Goal: Register for event/course

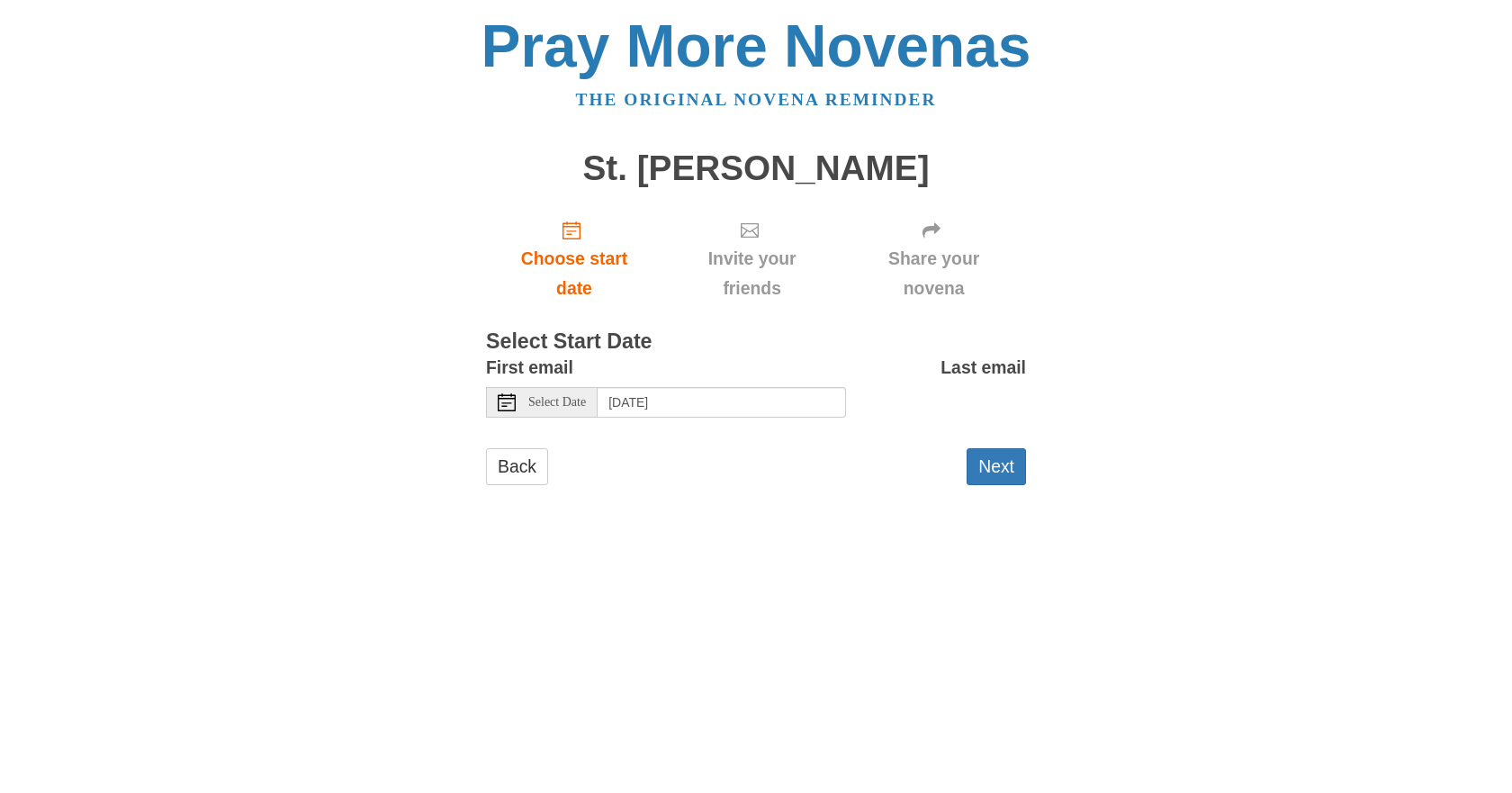
click at [509, 404] on icon at bounding box center [506, 402] width 18 height 18
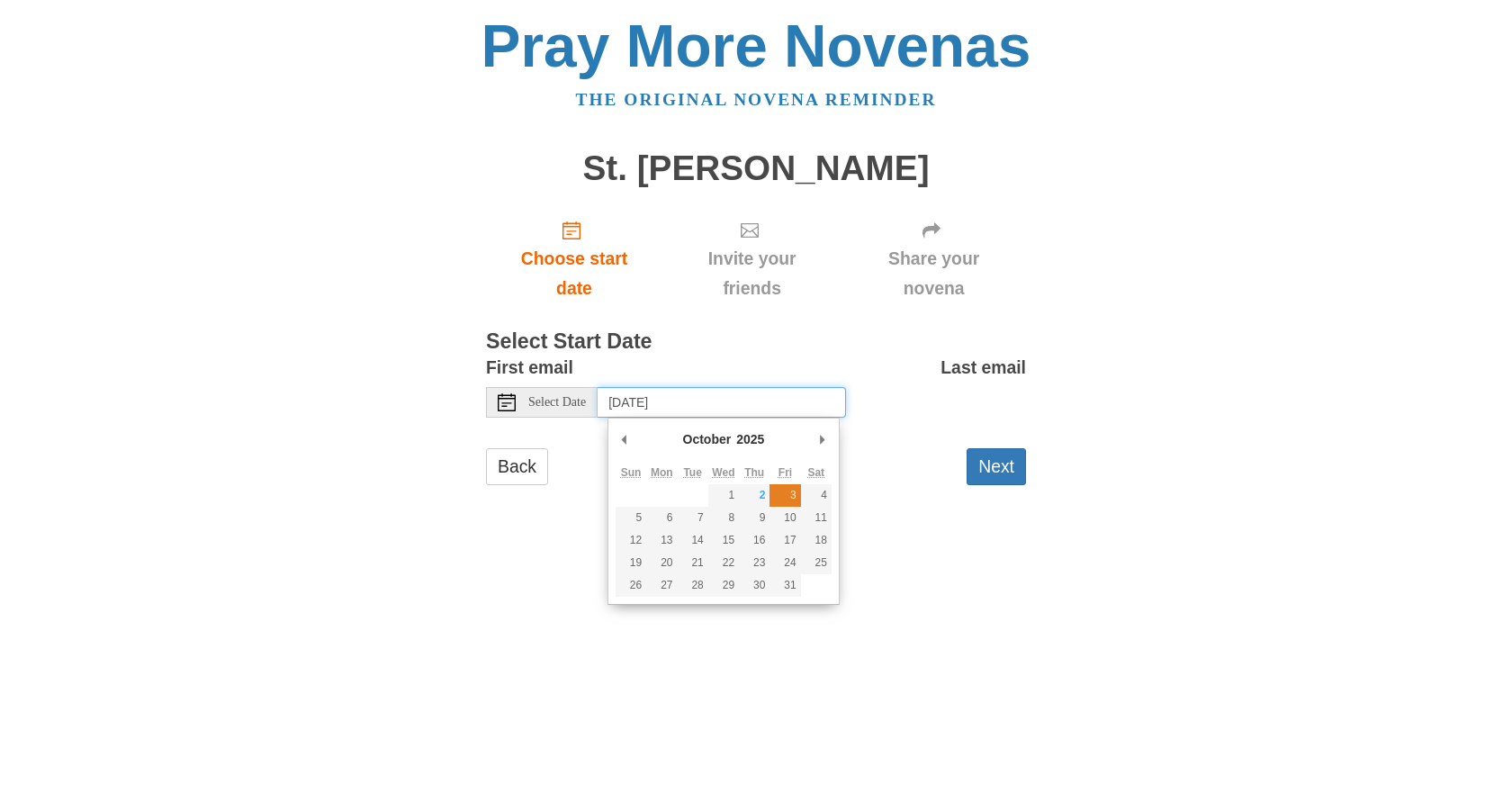
type input "Friday, October 3rd"
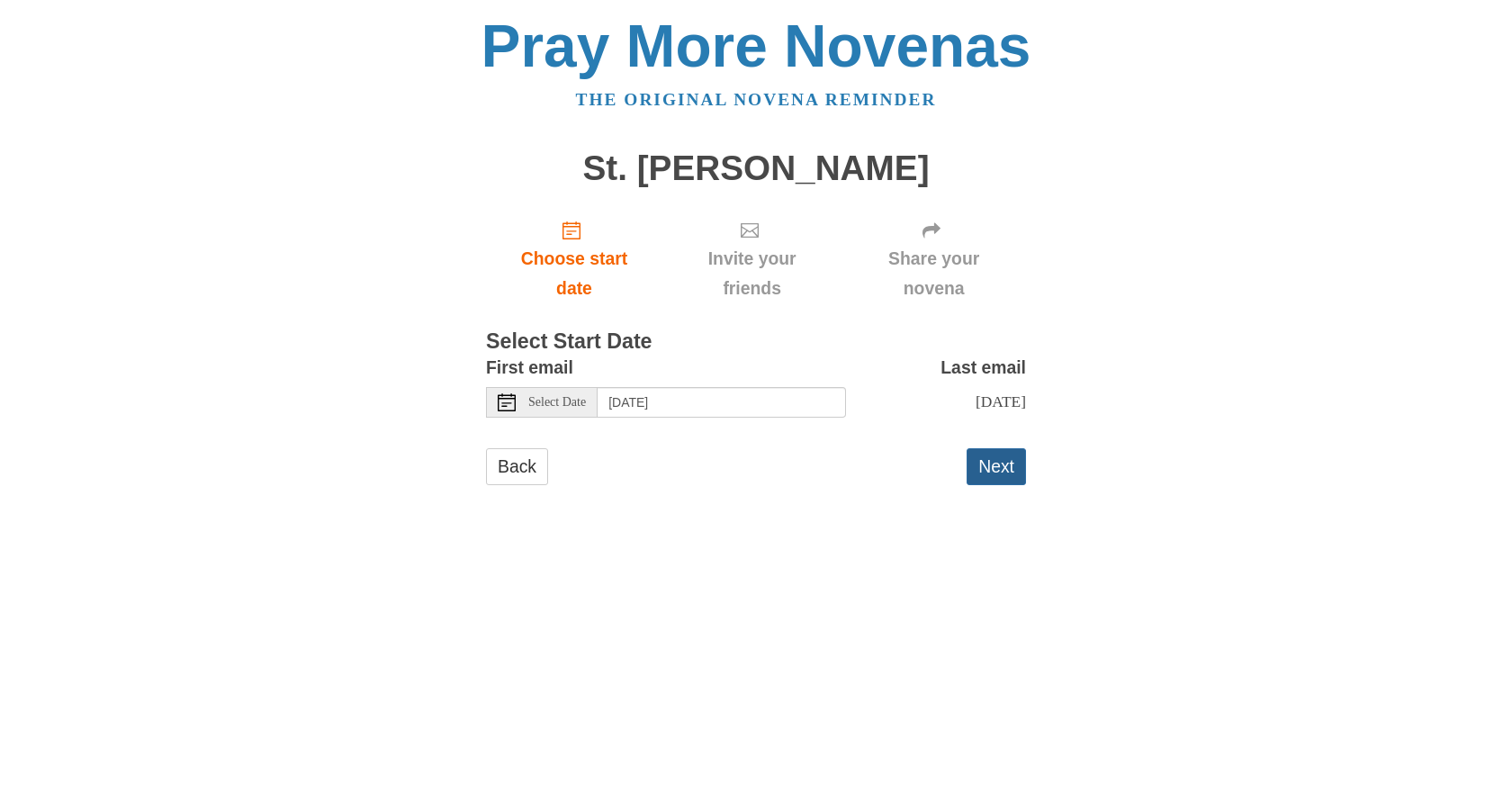
click at [995, 474] on button "Next" at bounding box center [996, 467] width 60 height 37
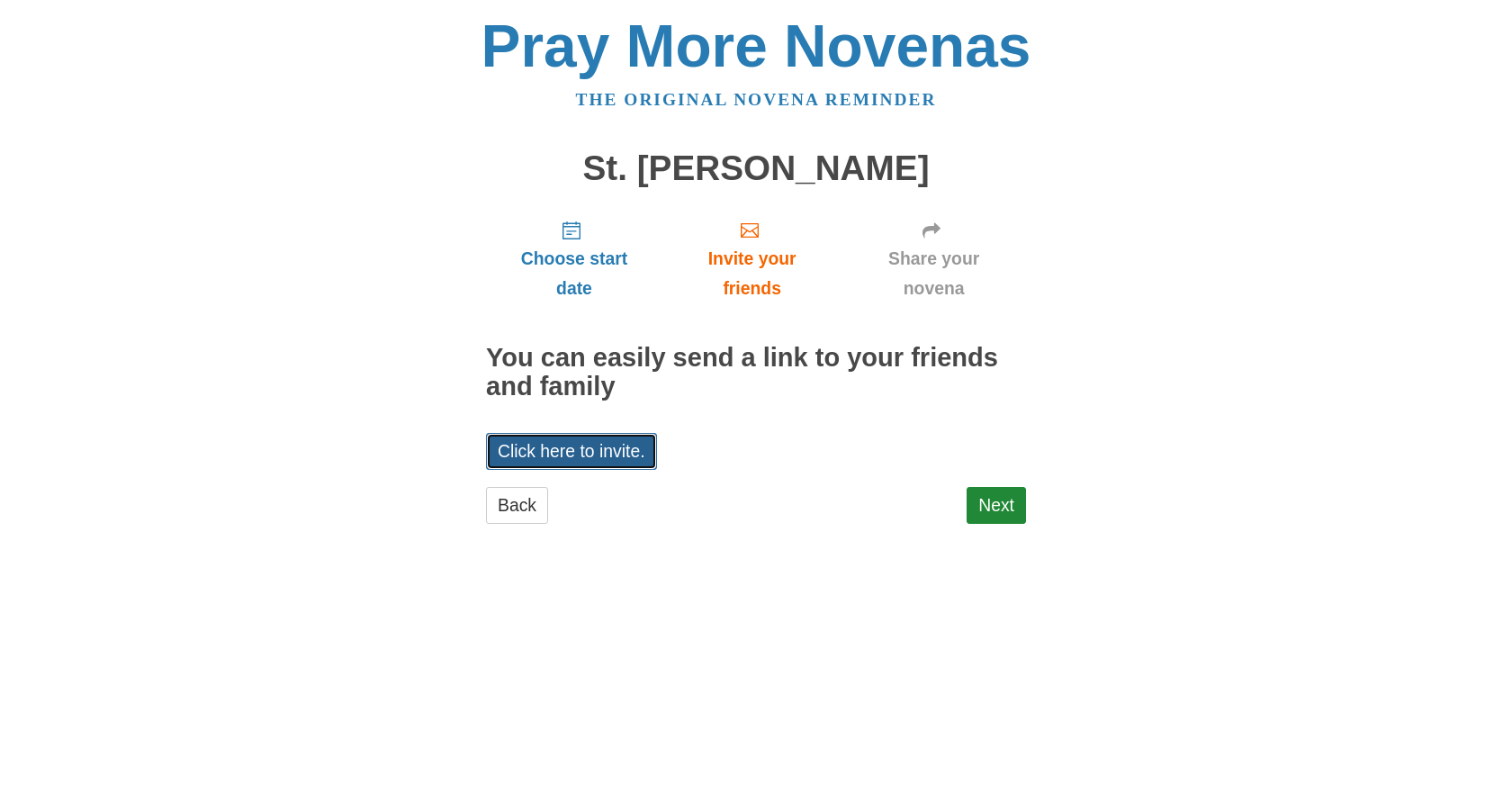
click at [574, 447] on link "Click here to invite." at bounding box center [571, 451] width 171 height 37
click at [1003, 509] on link "Next" at bounding box center [996, 505] width 60 height 37
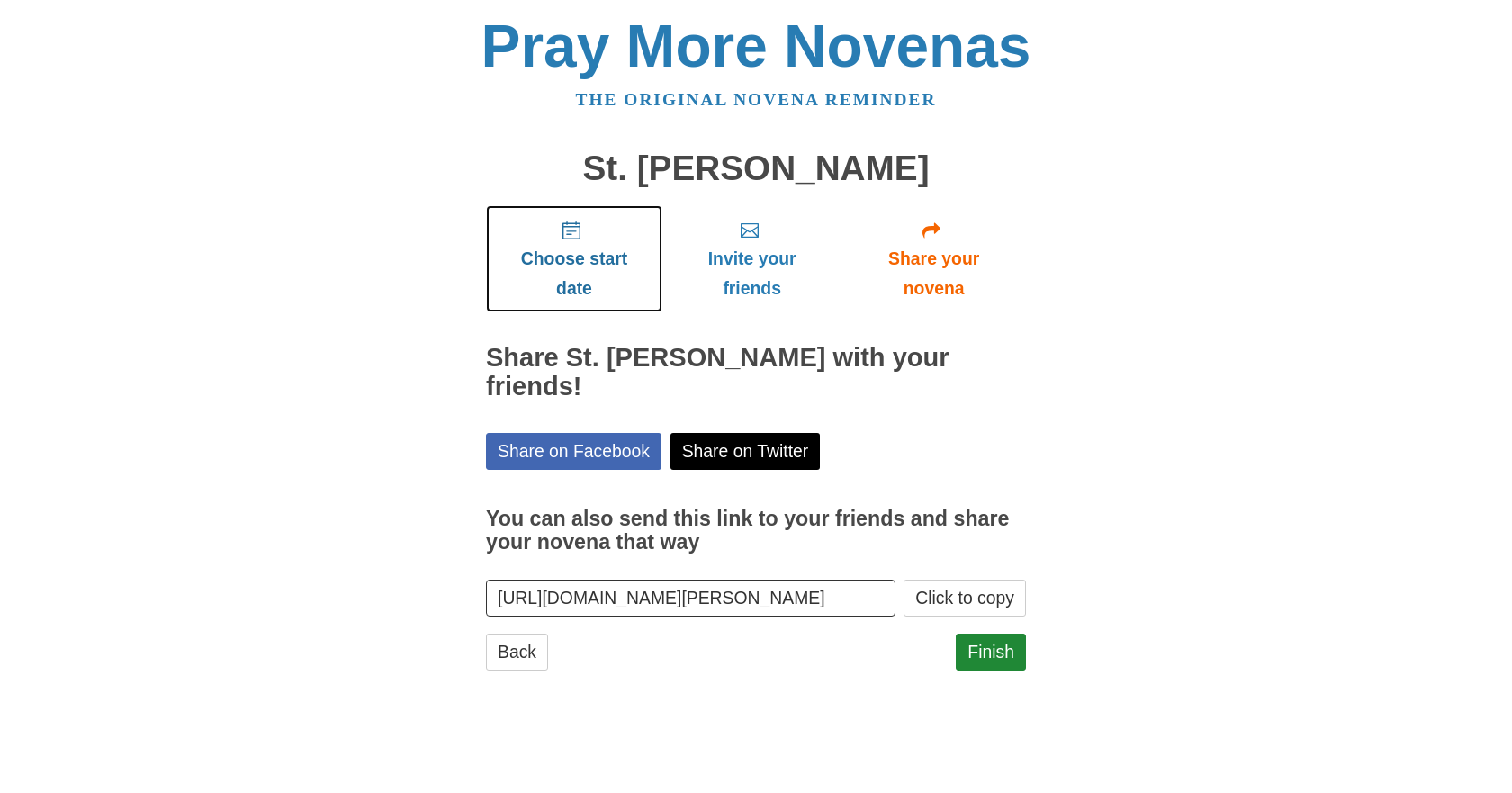
click at [572, 254] on span "Choose start date" at bounding box center [574, 274] width 140 height 60
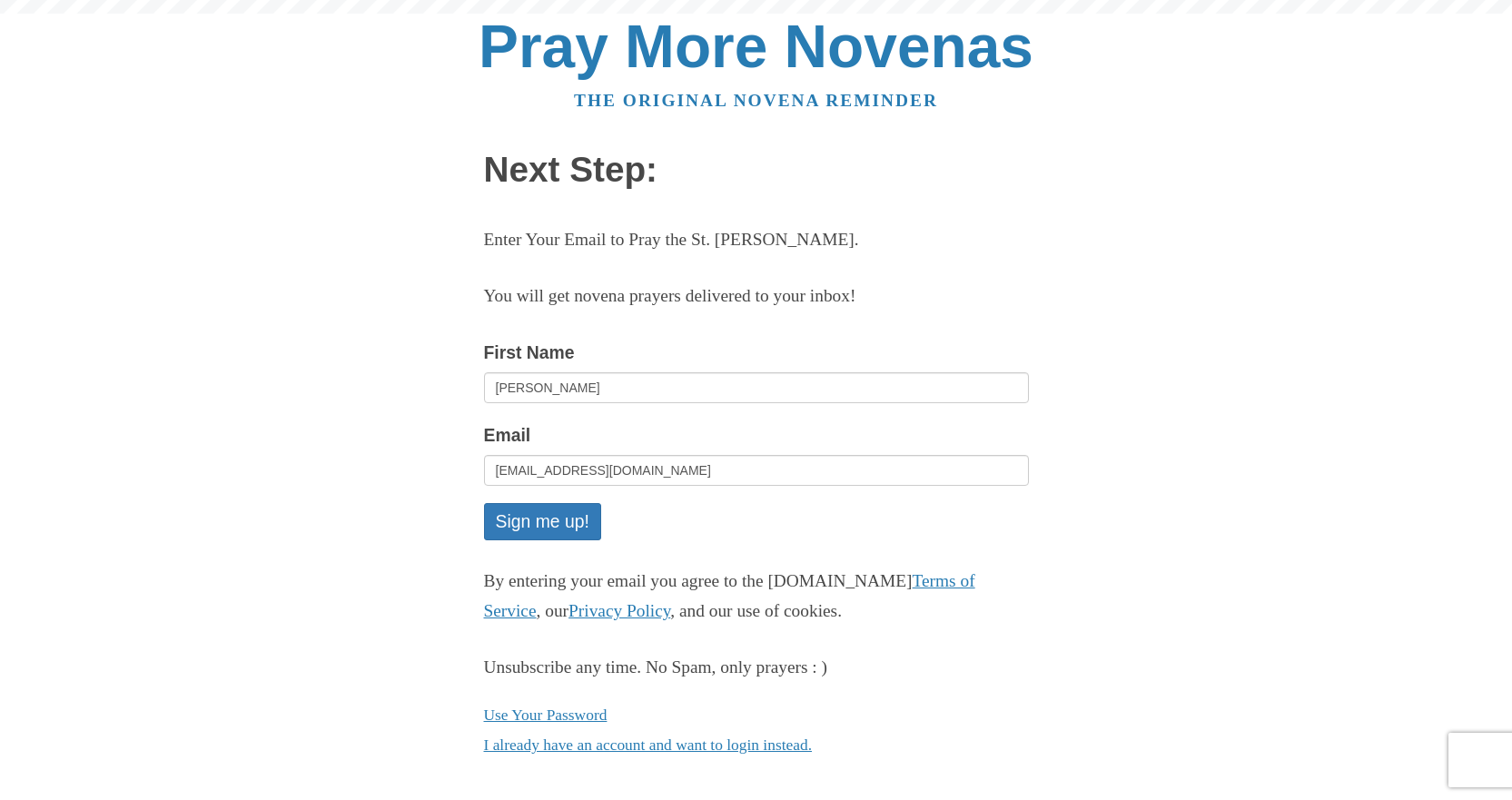
scroll to position [15, 0]
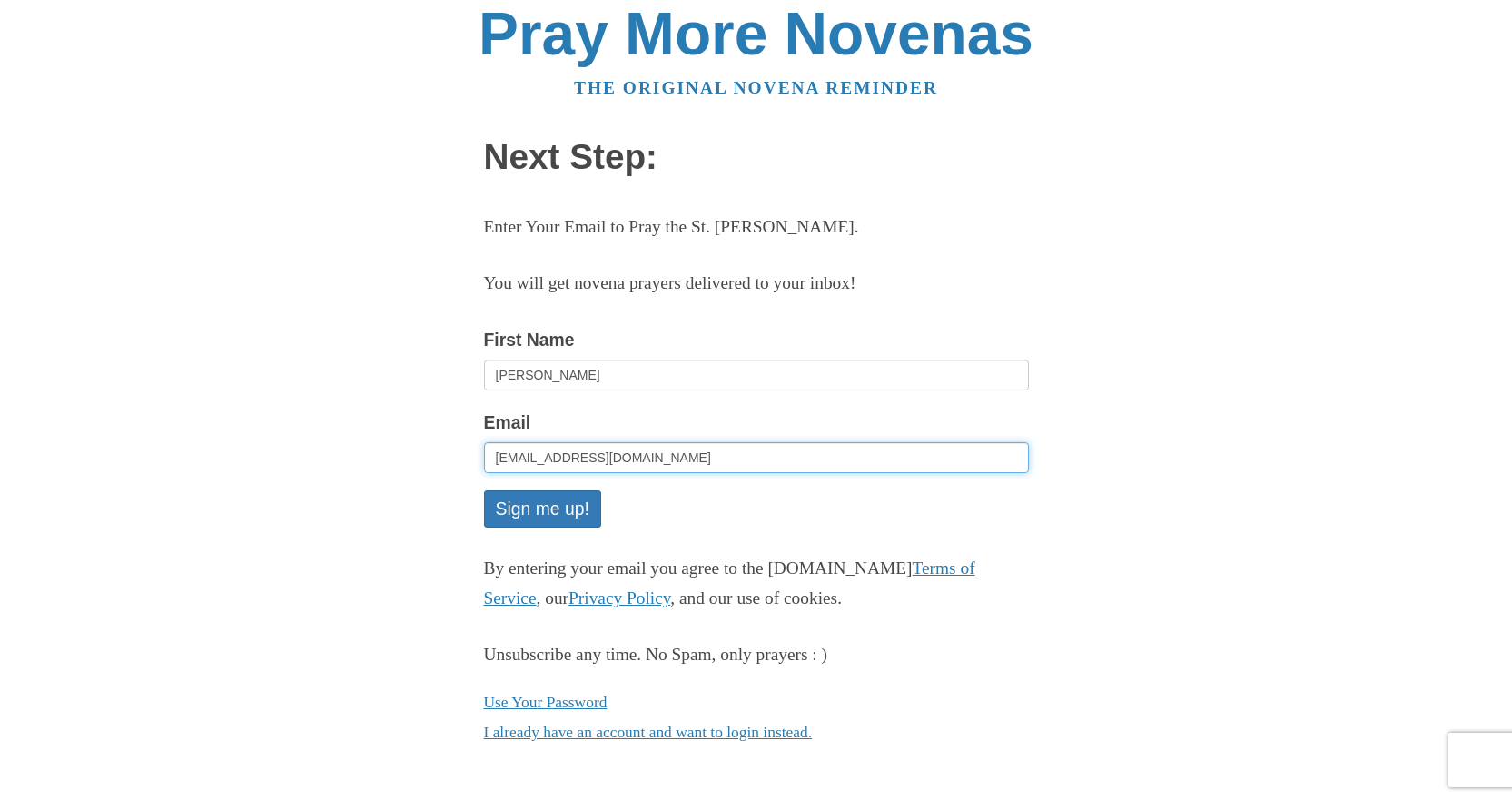
drag, startPoint x: 653, startPoint y: 460, endPoint x: 485, endPoint y: 458, distance: 168.0
click at [485, 458] on input "stasophydj@gmail.com" at bounding box center [756, 458] width 545 height 31
type input "teamdistaso@gmail.com"
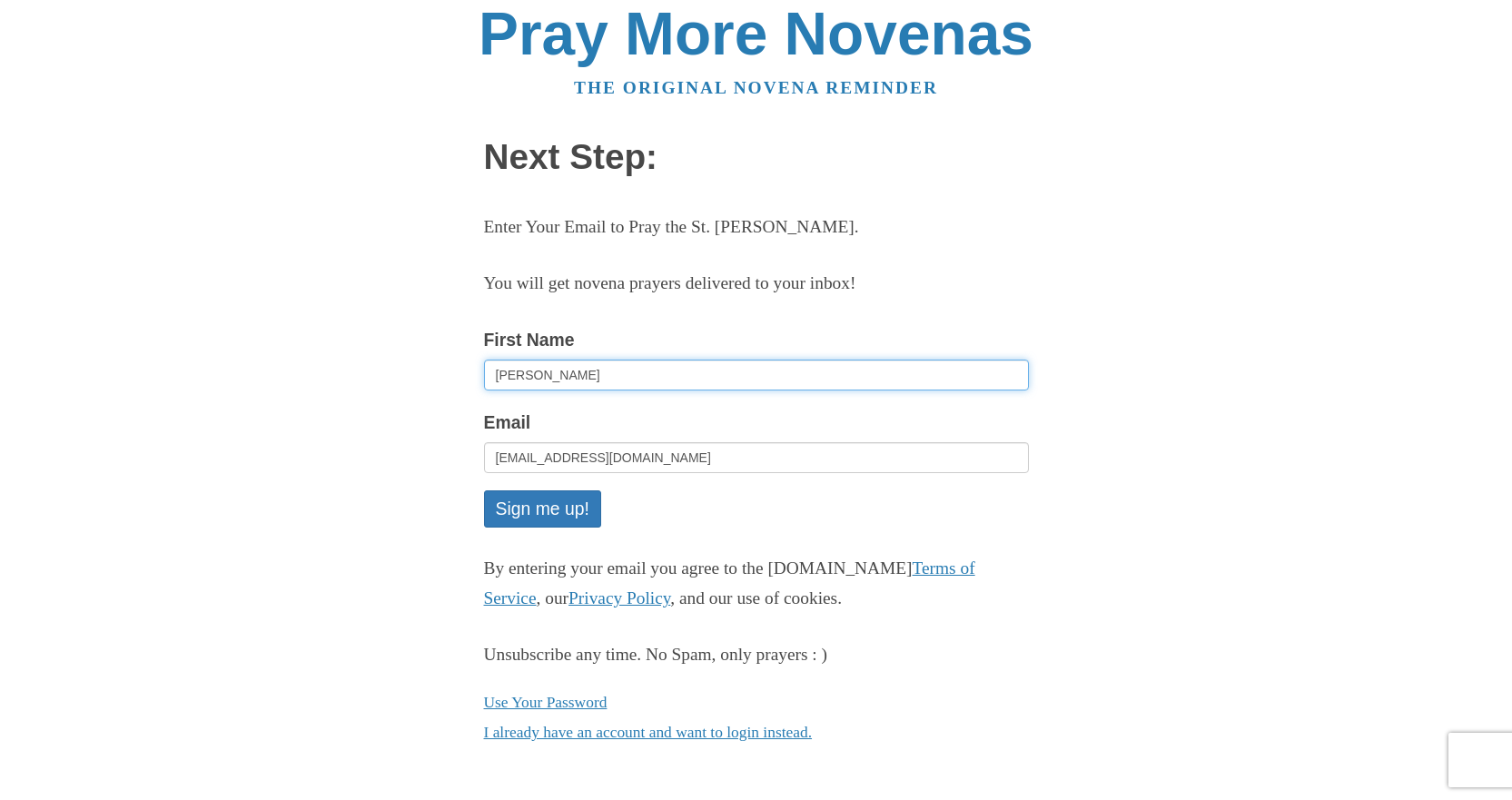
drag, startPoint x: 552, startPoint y: 374, endPoint x: 467, endPoint y: 370, distance: 85.1
click at [467, 370] on div "Pray More Novenas The original novena reminder Next Step: Enter Your Email to P…" at bounding box center [756, 394] width 1062 height 813
type input "Whitney"
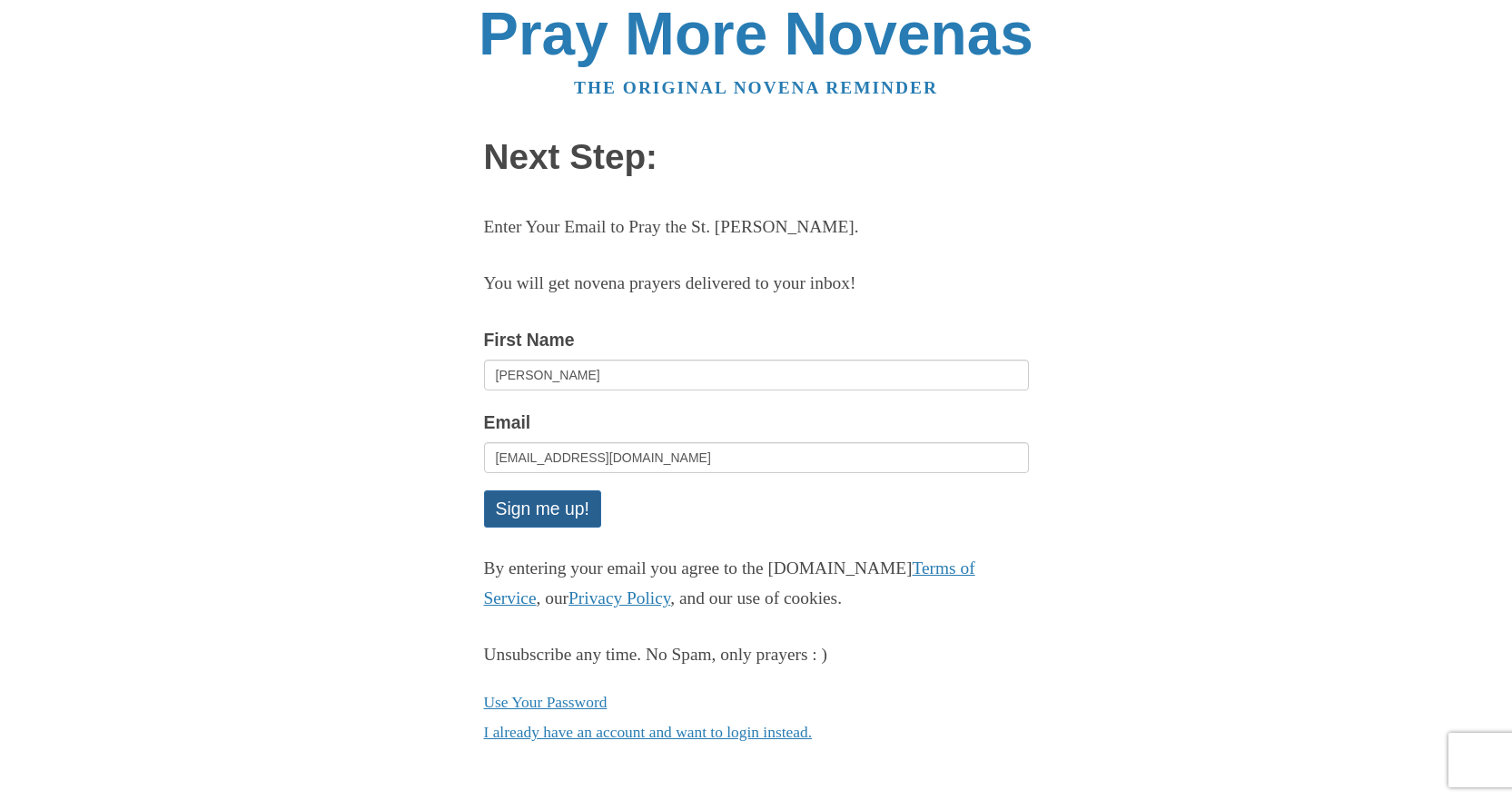
click at [547, 513] on button "Sign me up!" at bounding box center [543, 509] width 117 height 37
